Goal: Task Accomplishment & Management: Manage account settings

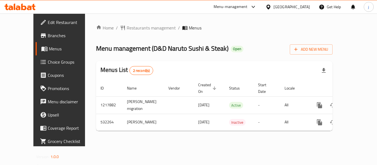
click at [298, 9] on div "[GEOGRAPHIC_DATA]" at bounding box center [291, 7] width 36 height 6
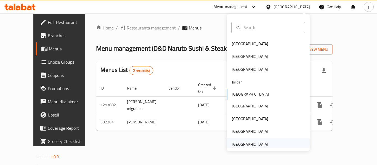
click at [243, 143] on div "[GEOGRAPHIC_DATA]" at bounding box center [250, 144] width 36 height 6
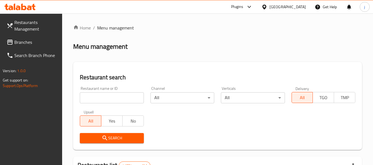
click at [35, 36] on link "Branches" at bounding box center [32, 42] width 60 height 13
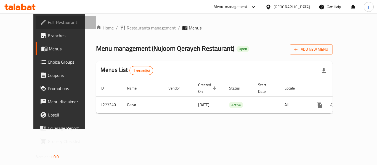
click at [48, 22] on span "Edit Restaurant" at bounding box center [70, 22] width 44 height 7
click at [127, 26] on span "Restaurants management" at bounding box center [151, 28] width 49 height 7
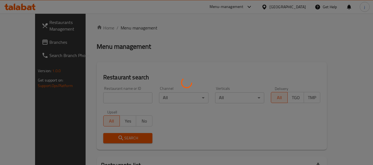
click at [36, 42] on div at bounding box center [186, 82] width 373 height 165
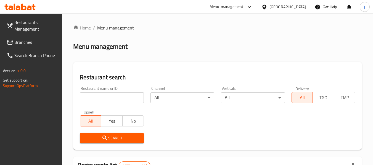
click at [36, 42] on span "Branches" at bounding box center [36, 42] width 44 height 7
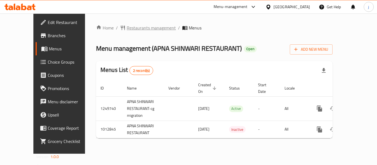
click at [127, 30] on span "Restaurants management" at bounding box center [151, 28] width 49 height 7
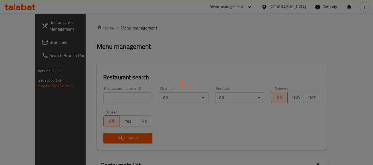
click at [19, 42] on div at bounding box center [186, 82] width 373 height 165
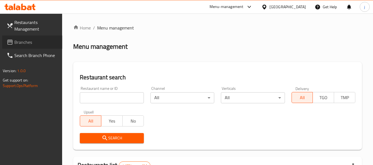
click at [19, 42] on span "Branches" at bounding box center [36, 42] width 44 height 7
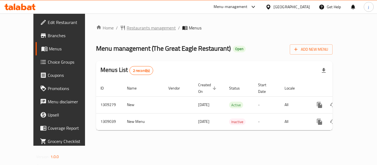
click at [128, 26] on span "Restaurants management" at bounding box center [151, 28] width 49 height 7
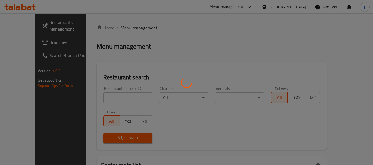
click at [13, 41] on div at bounding box center [186, 82] width 373 height 165
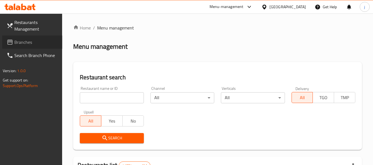
click at [25, 42] on span "Branches" at bounding box center [36, 42] width 44 height 7
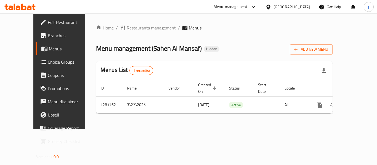
click at [133, 26] on span "Restaurants management" at bounding box center [151, 28] width 49 height 7
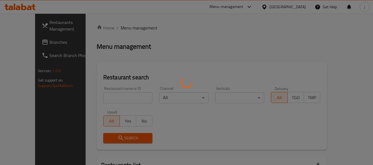
click at [17, 38] on div at bounding box center [186, 82] width 373 height 165
click at [17, 44] on div at bounding box center [186, 82] width 373 height 165
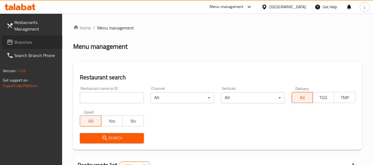
click at [17, 44] on span "Branches" at bounding box center [36, 42] width 44 height 7
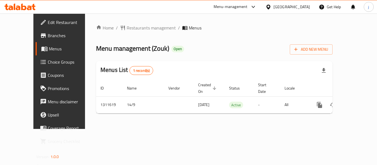
click at [270, 9] on icon at bounding box center [268, 7] width 6 height 6
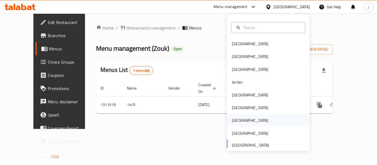
click at [232, 118] on div "[GEOGRAPHIC_DATA]" at bounding box center [250, 121] width 36 height 6
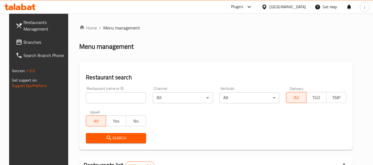
click at [46, 42] on span "Branches" at bounding box center [45, 42] width 44 height 7
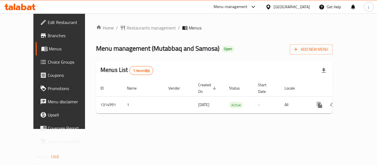
click at [271, 4] on icon at bounding box center [268, 7] width 6 height 6
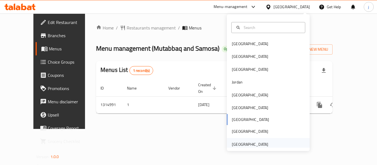
click at [249, 143] on div "[GEOGRAPHIC_DATA]" at bounding box center [250, 144] width 36 height 6
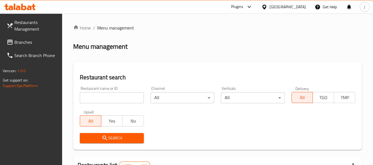
click at [46, 42] on span "Branches" at bounding box center [36, 42] width 44 height 7
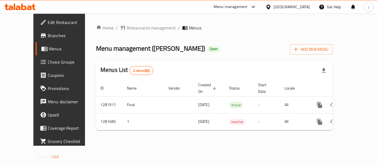
click at [308, 10] on div "United Arab Emirates" at bounding box center [291, 7] width 36 height 6
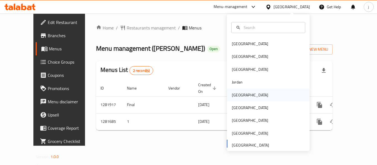
click at [233, 94] on div "Kuwait" at bounding box center [250, 95] width 36 height 6
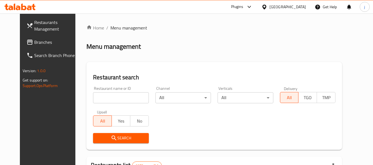
click at [40, 48] on link "Branches" at bounding box center [52, 42] width 60 height 13
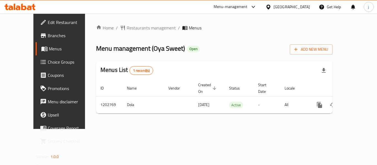
click at [48, 63] on span "Choice Groups" at bounding box center [70, 62] width 44 height 7
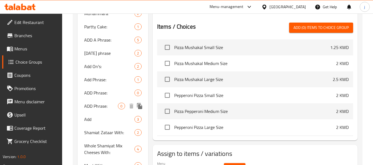
scroll to position [300, 0]
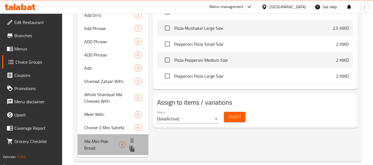
click at [90, 148] on span "Mix Mini Pide Bread" at bounding box center [101, 144] width 34 height 13
type input "Mix Mini Pide Bread"
type input "مكس فطيرة ميني بيدا"
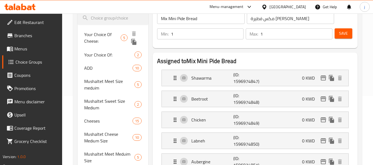
scroll to position [83, 0]
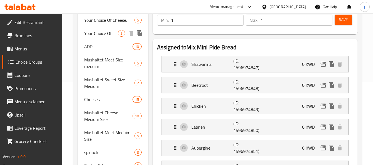
drag, startPoint x: 87, startPoint y: 34, endPoint x: 196, endPoint y: 41, distance: 108.6
click at [87, 34] on span "Your Choice Of:" at bounding box center [101, 33] width 34 height 7
type input "Your Choice Of:"
type input "إختيارك من:"
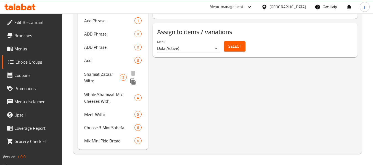
scroll to position [300, 0]
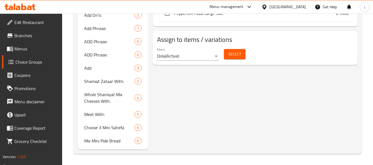
click at [267, 8] on icon at bounding box center [264, 7] width 6 height 6
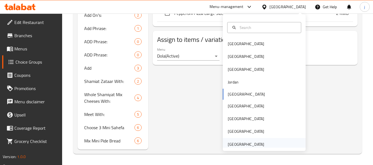
click at [257, 140] on div "United Arab Emirates" at bounding box center [245, 144] width 45 height 13
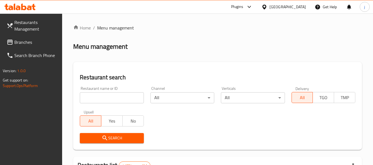
click at [45, 47] on link "Branches" at bounding box center [32, 42] width 60 height 13
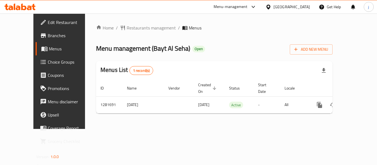
click at [281, 8] on div "[GEOGRAPHIC_DATA]" at bounding box center [291, 7] width 36 height 6
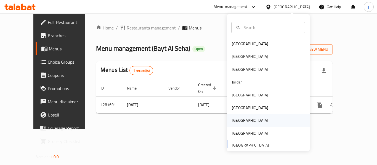
click at [243, 116] on div "[GEOGRAPHIC_DATA]" at bounding box center [268, 120] width 83 height 13
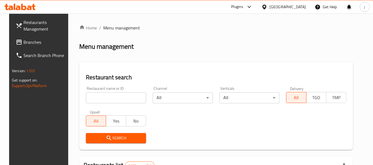
click at [41, 43] on span "Branches" at bounding box center [45, 42] width 44 height 7
